Goal: Task Accomplishment & Management: Manage account settings

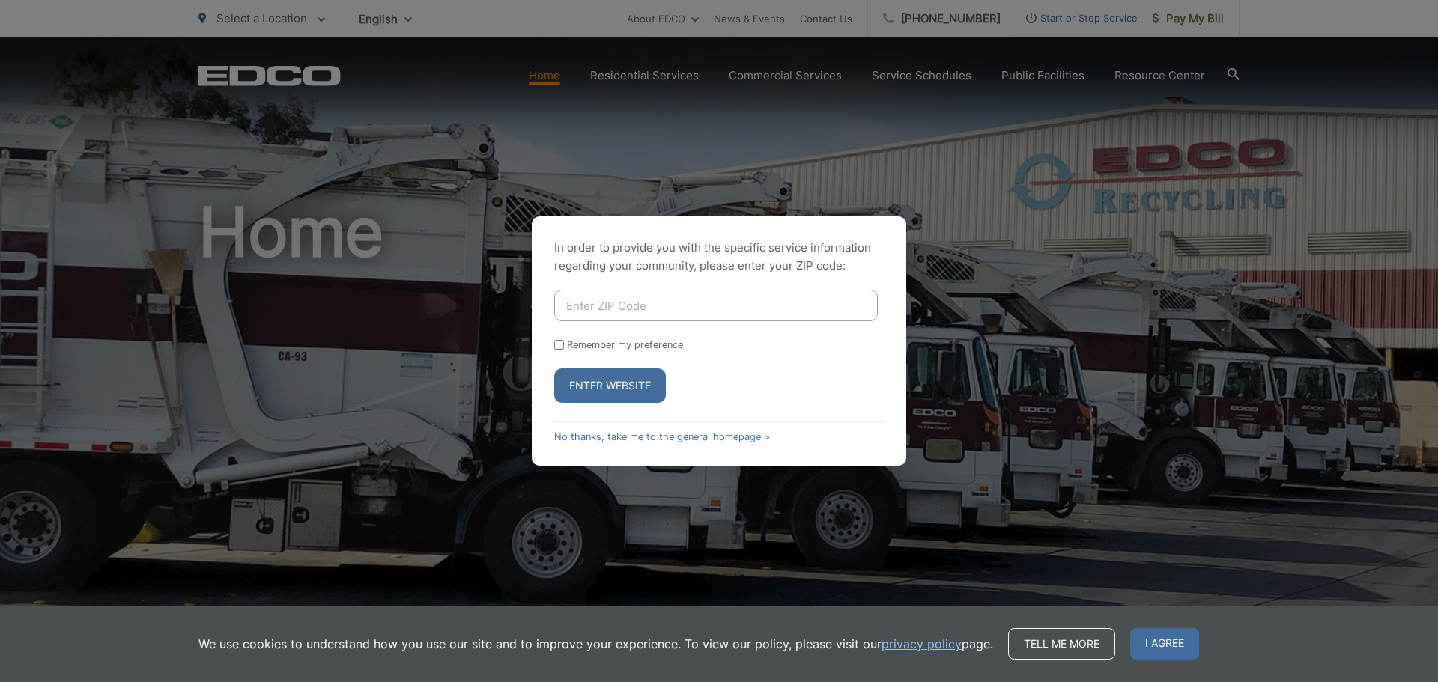
click at [768, 305] on input "Enter ZIP Code" at bounding box center [716, 305] width 324 height 31
type input "92040"
drag, startPoint x: 604, startPoint y: 339, endPoint x: 601, endPoint y: 356, distance: 16.6
click at [604, 343] on label "Remember my preference" at bounding box center [625, 344] width 116 height 11
click at [564, 343] on input "Remember my preference" at bounding box center [559, 345] width 10 height 10
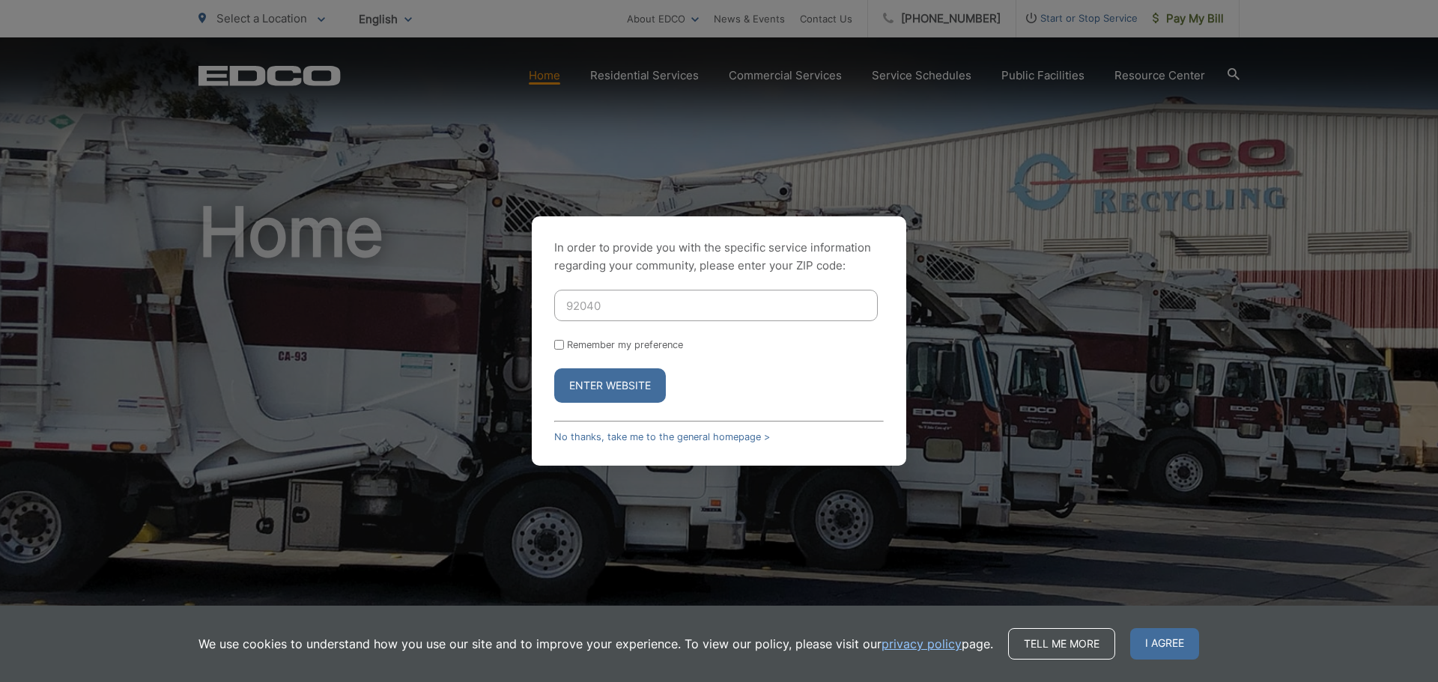
checkbox input "true"
click at [598, 399] on button "Enter Website" at bounding box center [610, 386] width 112 height 34
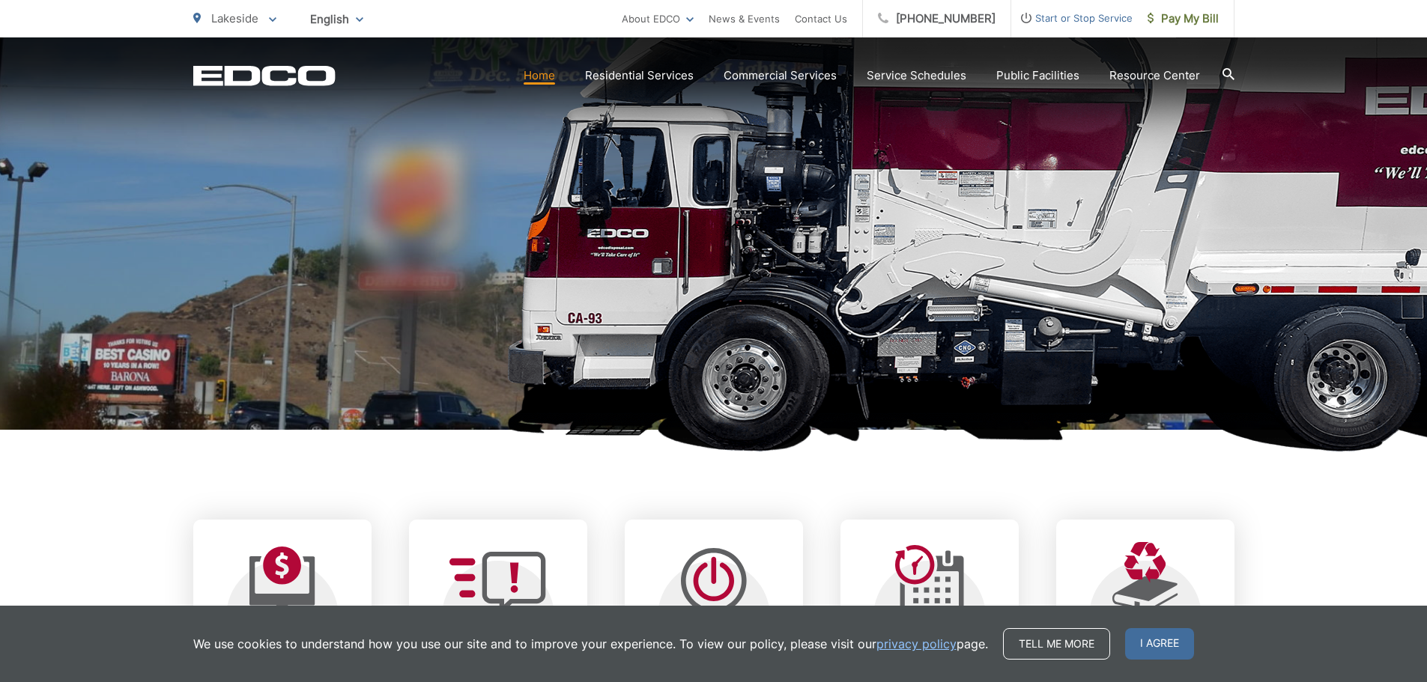
scroll to position [449, 0]
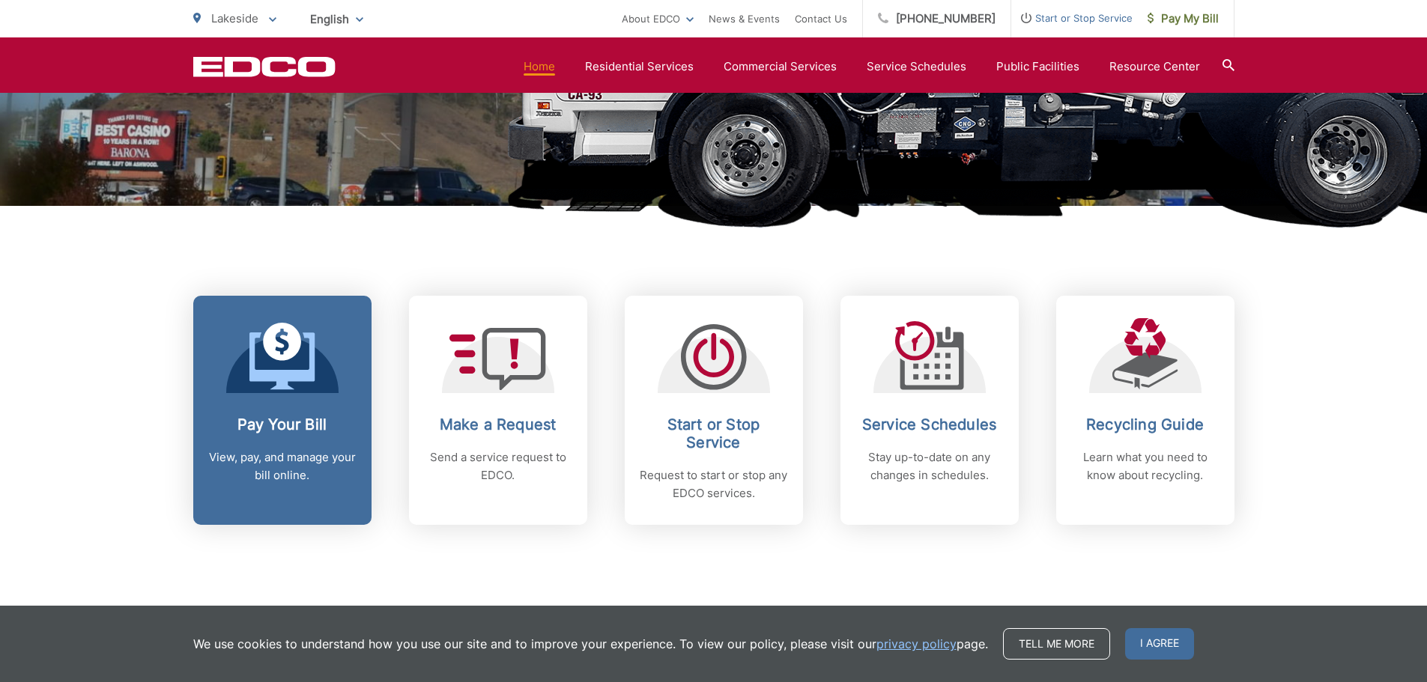
click at [283, 357] on icon at bounding box center [282, 342] width 38 height 38
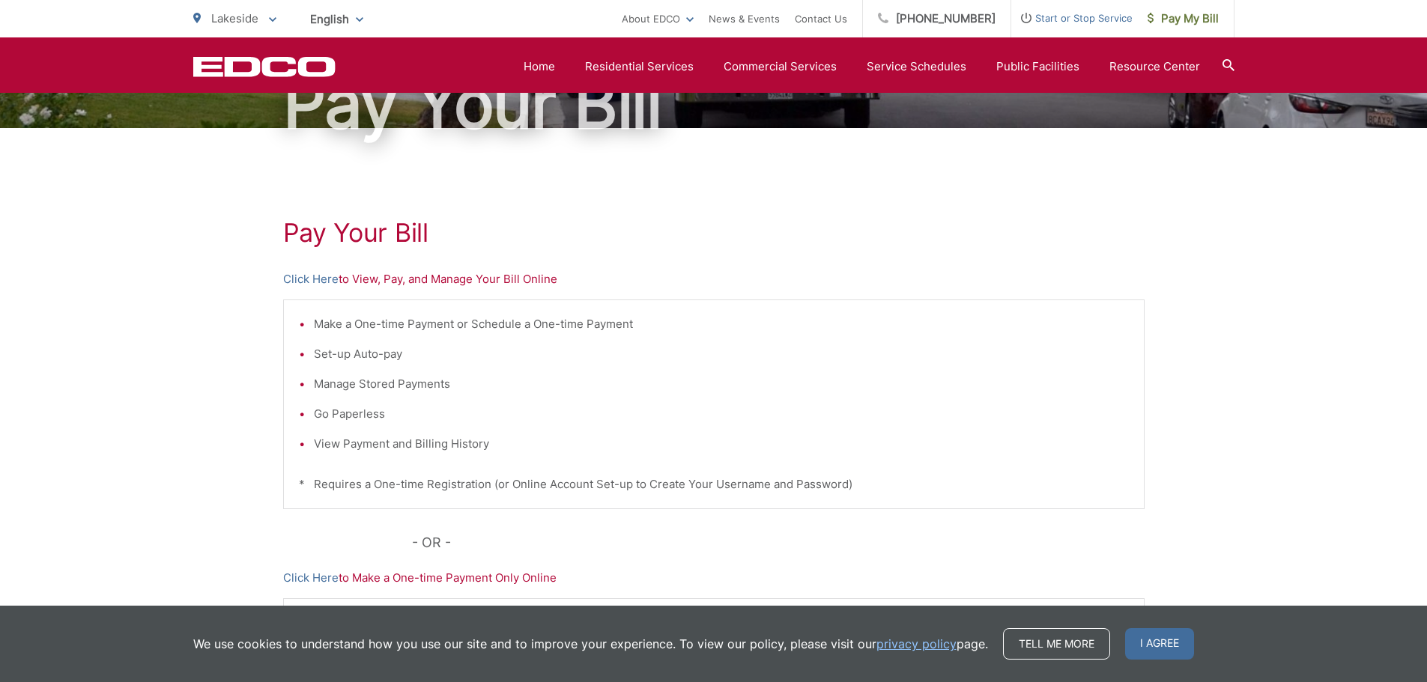
scroll to position [150, 0]
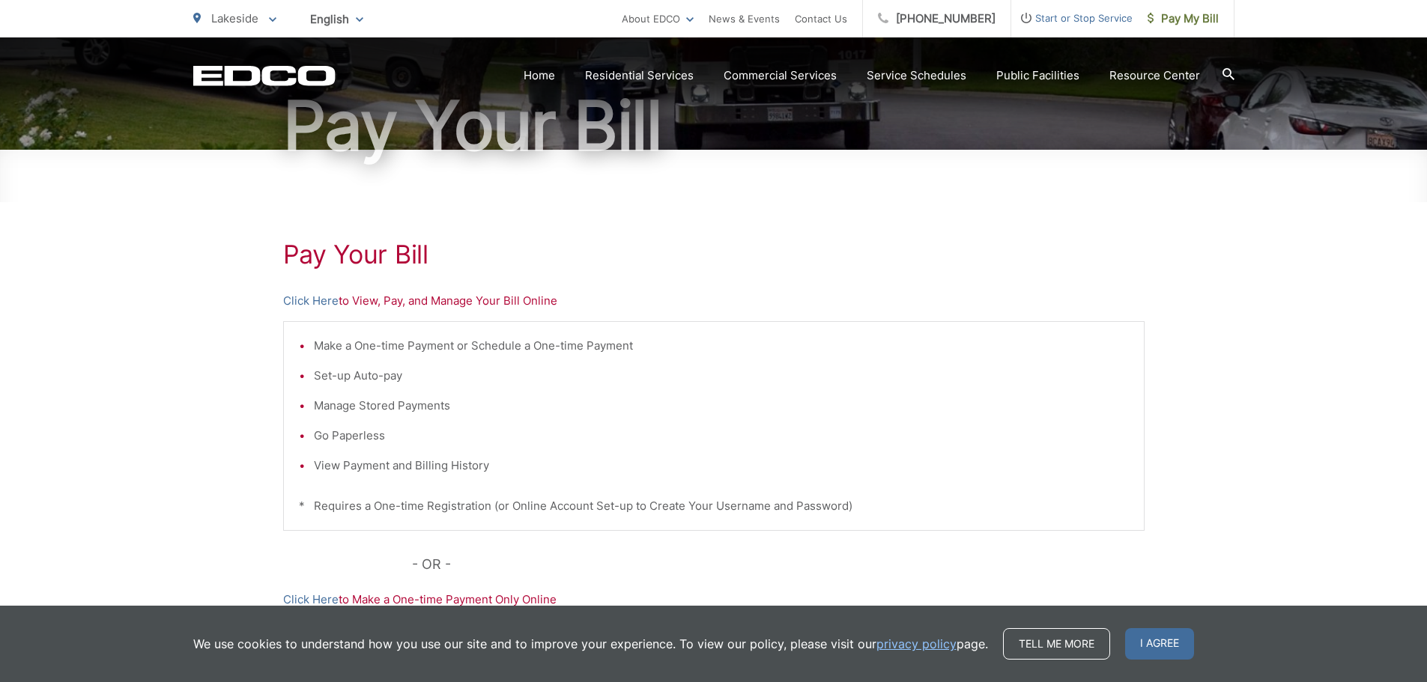
click at [525, 301] on p "Click Here to View, Pay, and Manage Your Bill Online" at bounding box center [713, 301] width 861 height 18
click at [322, 306] on link "Click Here" at bounding box center [310, 301] width 55 height 18
